Goal: Transaction & Acquisition: Purchase product/service

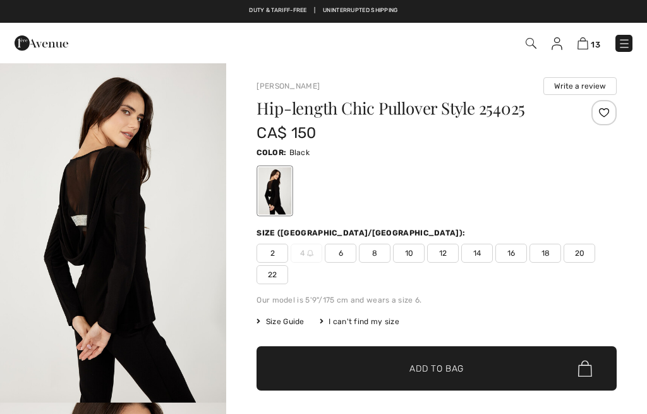
checkbox input "true"
click at [587, 42] on img at bounding box center [583, 43] width 11 height 12
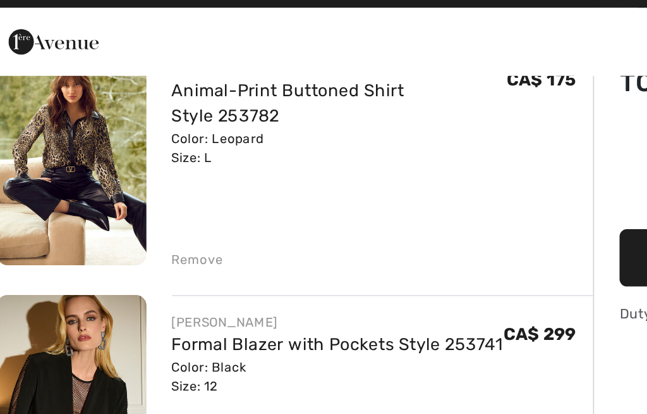
scroll to position [106, 0]
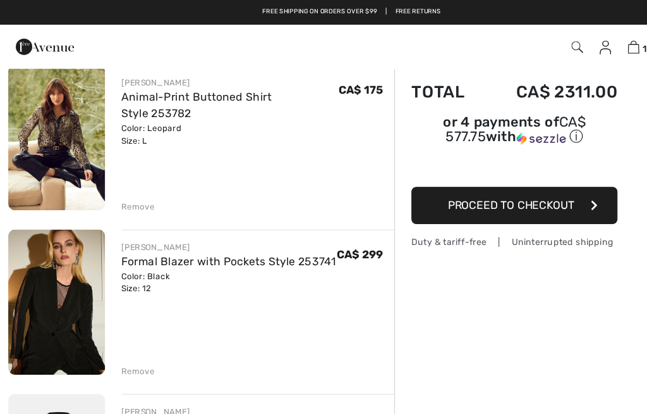
click at [123, 185] on div "Remove" at bounding box center [127, 190] width 31 height 11
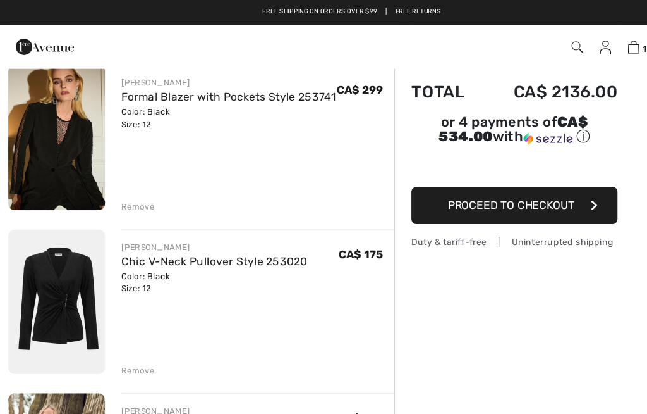
click at [125, 191] on div "Remove" at bounding box center [127, 190] width 31 height 11
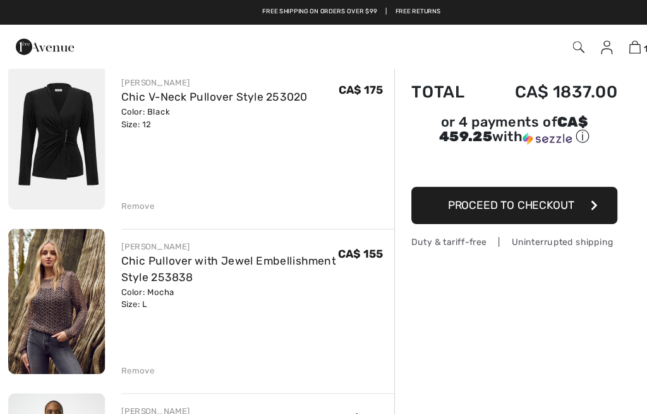
scroll to position [105, 0]
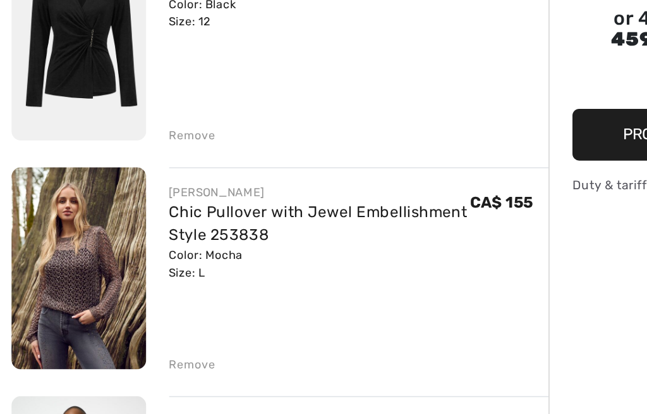
click at [122, 185] on div "Remove" at bounding box center [127, 190] width 31 height 11
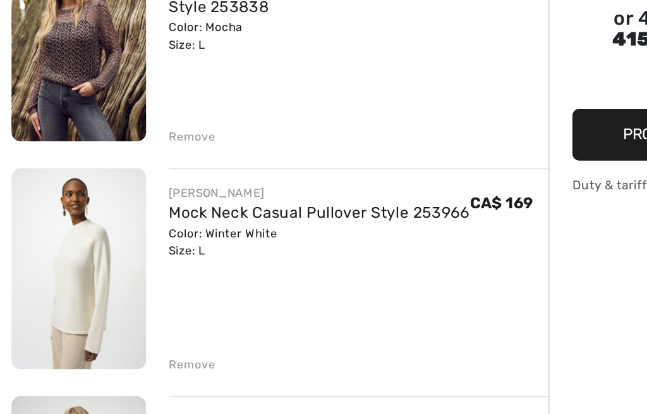
click at [128, 185] on div "Remove" at bounding box center [127, 190] width 31 height 11
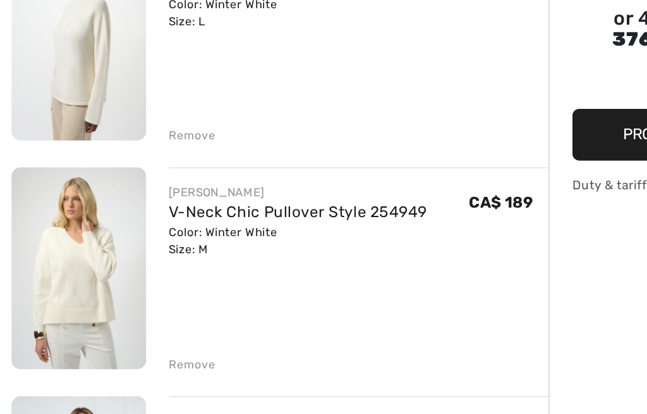
click at [122, 185] on div "Remove" at bounding box center [127, 190] width 31 height 11
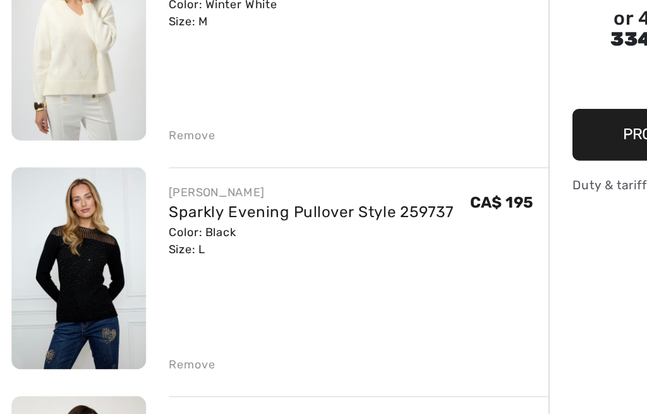
click at [128, 185] on div "Remove" at bounding box center [127, 190] width 31 height 11
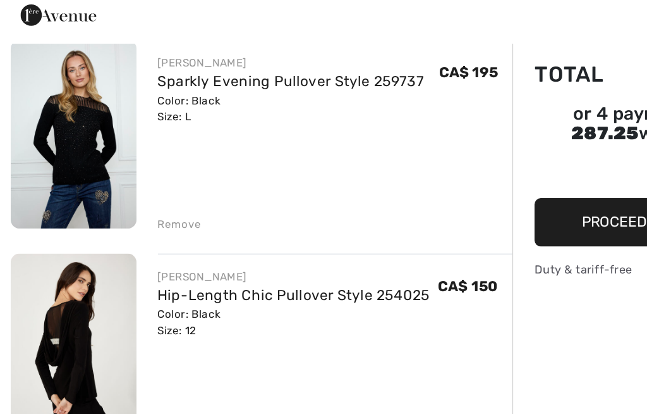
click at [120, 185] on div "Remove" at bounding box center [127, 190] width 31 height 11
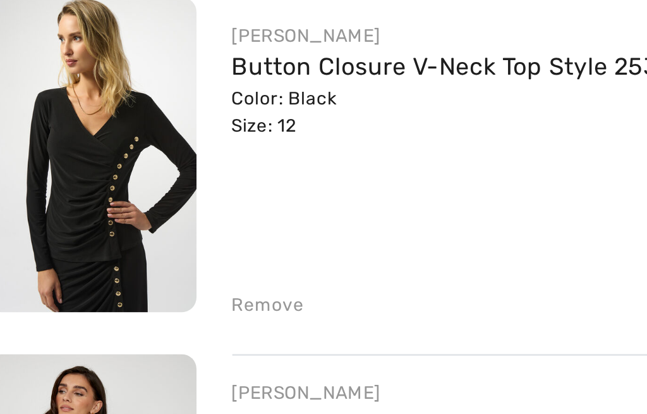
scroll to position [400, 0]
click at [61, 218] on img at bounding box center [52, 284] width 89 height 133
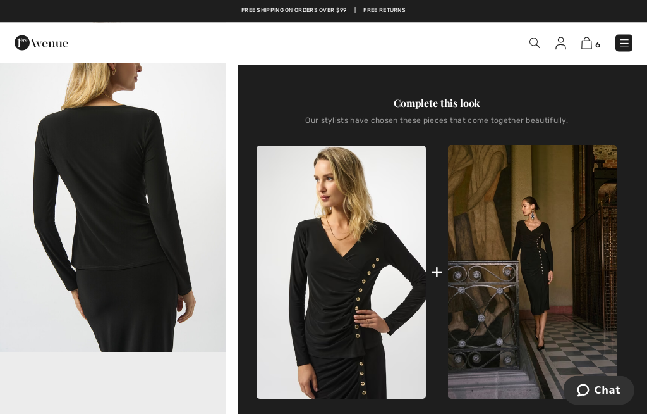
scroll to position [391, 0]
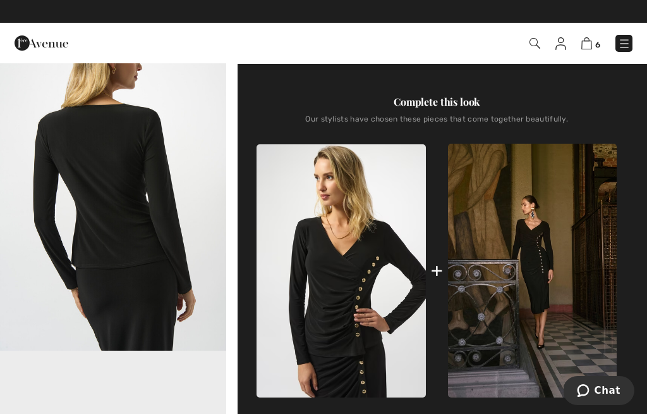
click at [554, 113] on div "Complete this look Our stylists have chosen these pieces that come together bea…" at bounding box center [437, 247] width 360 height 366
click at [450, 107] on div "Complete this look" at bounding box center [437, 101] width 360 height 15
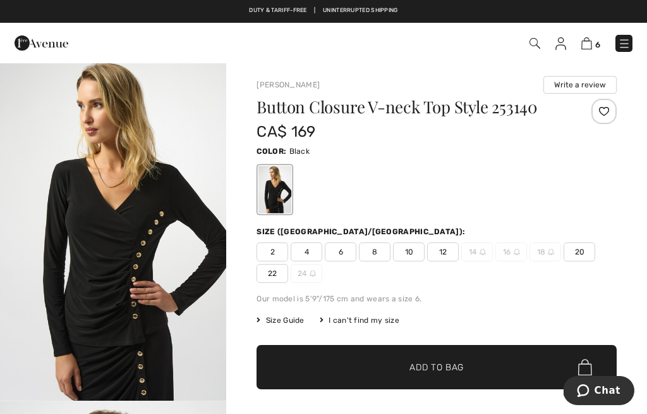
scroll to position [0, 0]
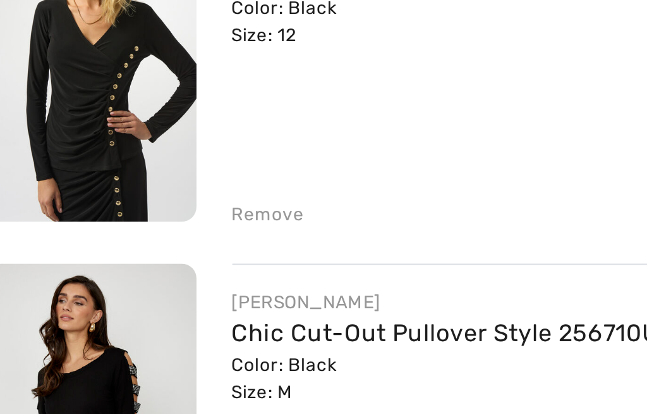
scroll to position [439, 0]
